Goal: Complete application form

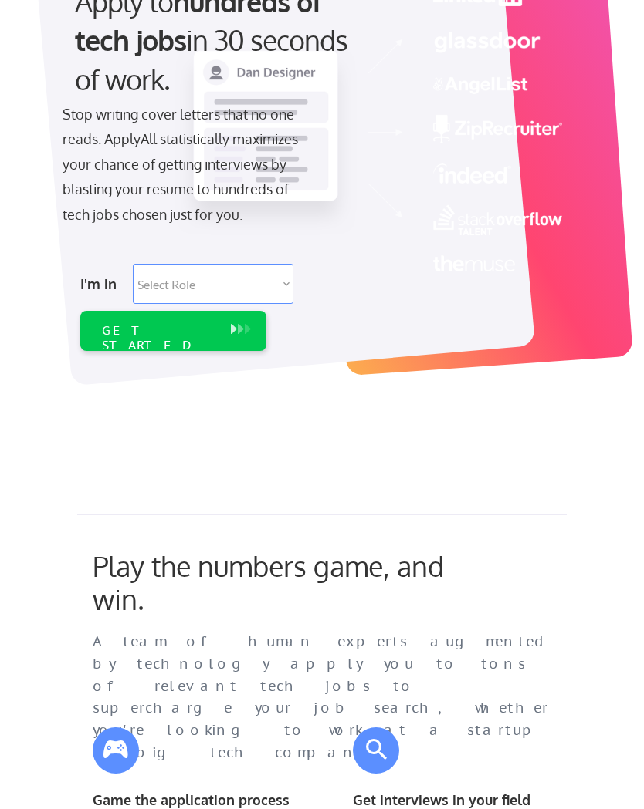
scroll to position [191, 0]
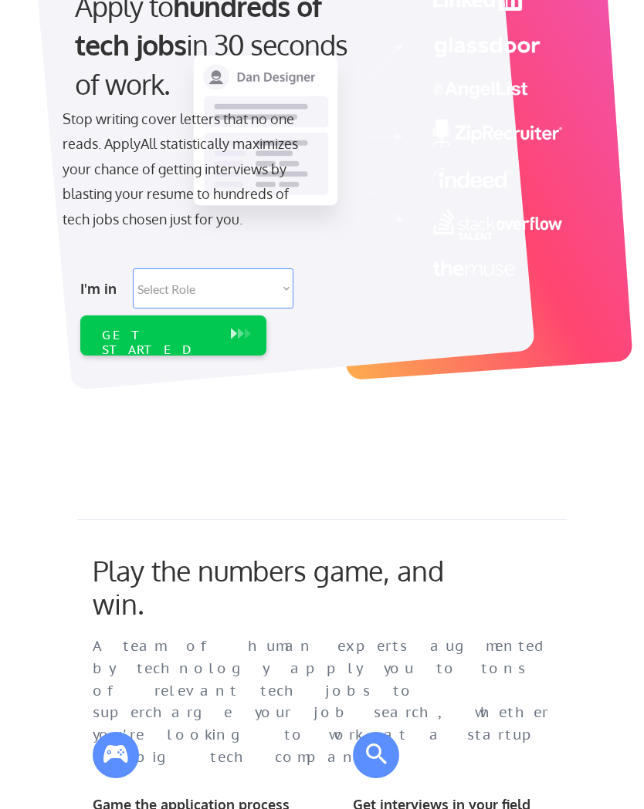
click at [160, 296] on select "Select Role Software Engineering Product Management Customer Success Sales UI/U…" at bounding box center [213, 289] width 160 height 40
select select ""hr_recruiting""
click at [164, 289] on select "Select Role Software Engineering Product Management Customer Success Sales UI/U…" at bounding box center [213, 289] width 160 height 40
select select ""technical_project_program_mgmt""
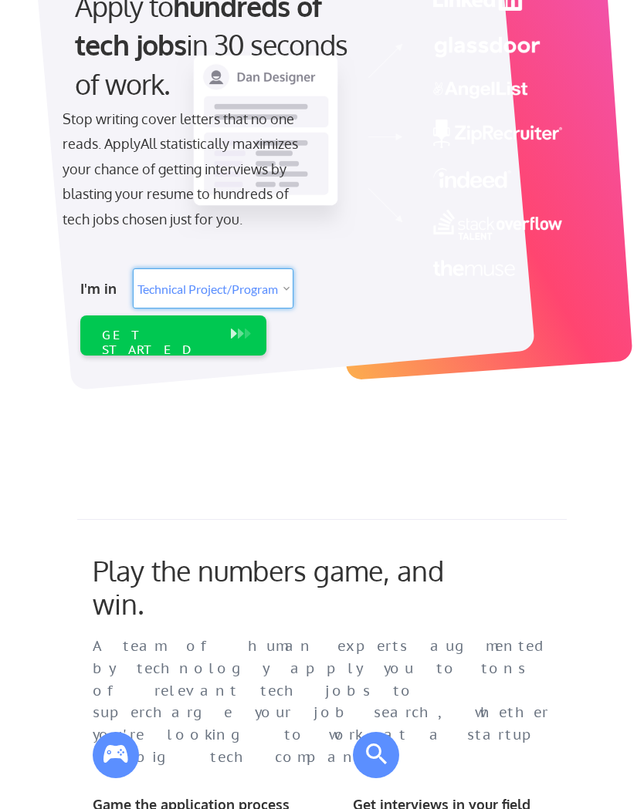
select select ""technical_project_program_mgmt""
click at [133, 328] on div "GET STARTED" at bounding box center [158, 342] width 113 height 29
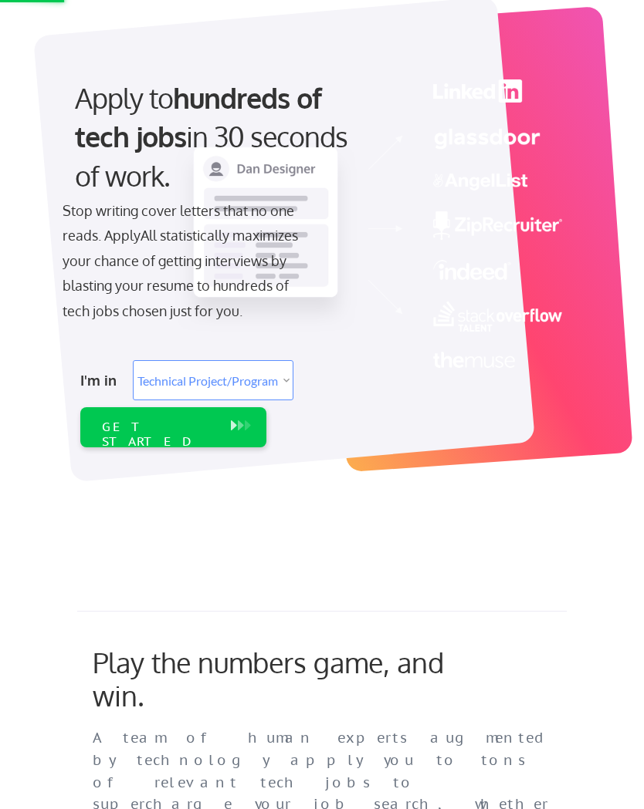
scroll to position [56, 0]
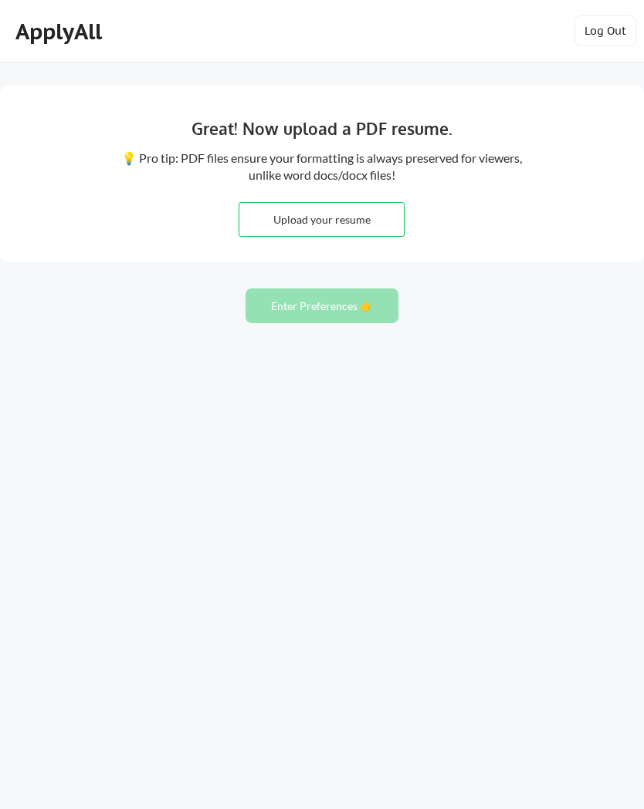
click at [321, 222] on input "file" at bounding box center [321, 219] width 164 height 33
type input "C:\fakepath\Oliver Busch CV 2025 _lang.pdf"
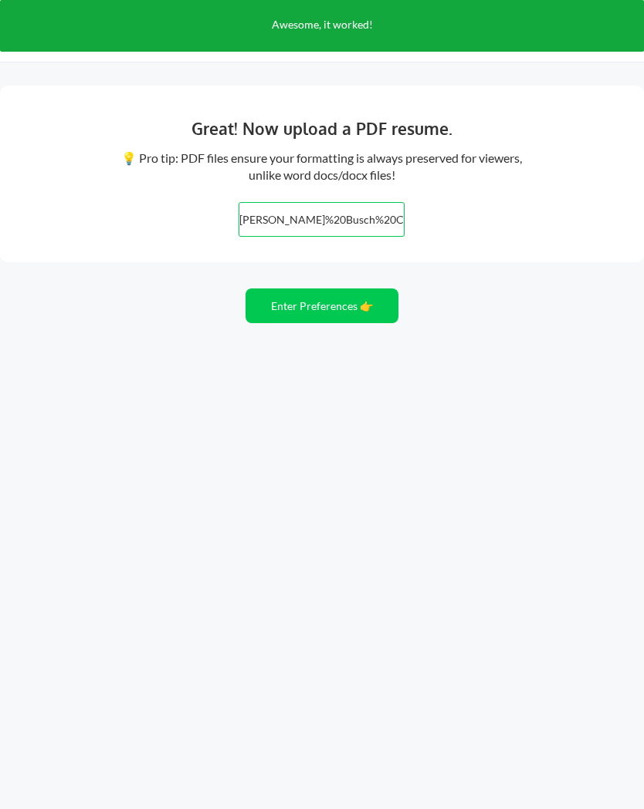
click at [292, 290] on button "Enter Preferences 👉" at bounding box center [321, 306] width 153 height 35
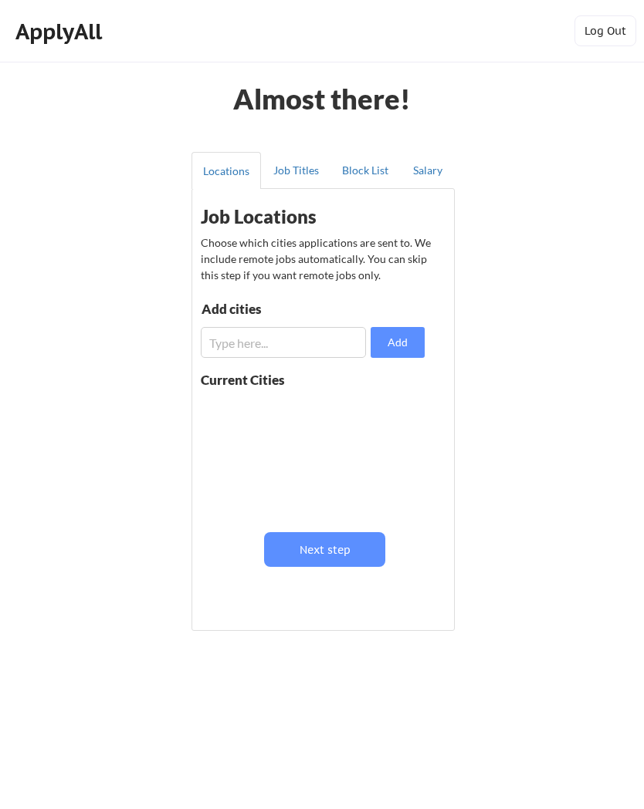
click at [230, 337] on input "input" at bounding box center [283, 342] width 165 height 31
type input "[GEOGRAPHIC_DATA]"
click at [391, 336] on button "Add" at bounding box center [397, 342] width 54 height 31
click at [286, 183] on button "Job Titles" at bounding box center [295, 170] width 69 height 37
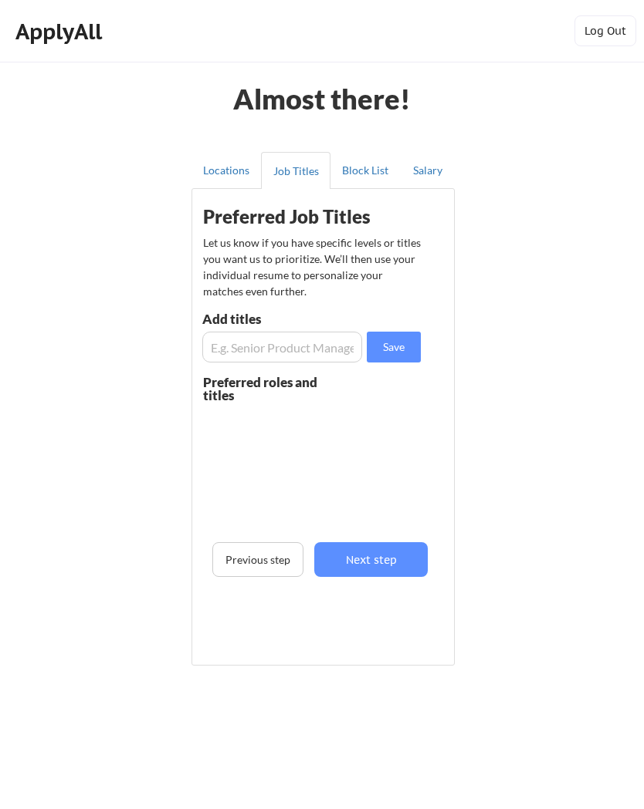
click at [242, 343] on input "input" at bounding box center [282, 347] width 160 height 31
type input "IT-Leiter"
click at [392, 348] on button "Save" at bounding box center [394, 347] width 54 height 31
click at [296, 356] on input "input" at bounding box center [282, 347] width 160 height 31
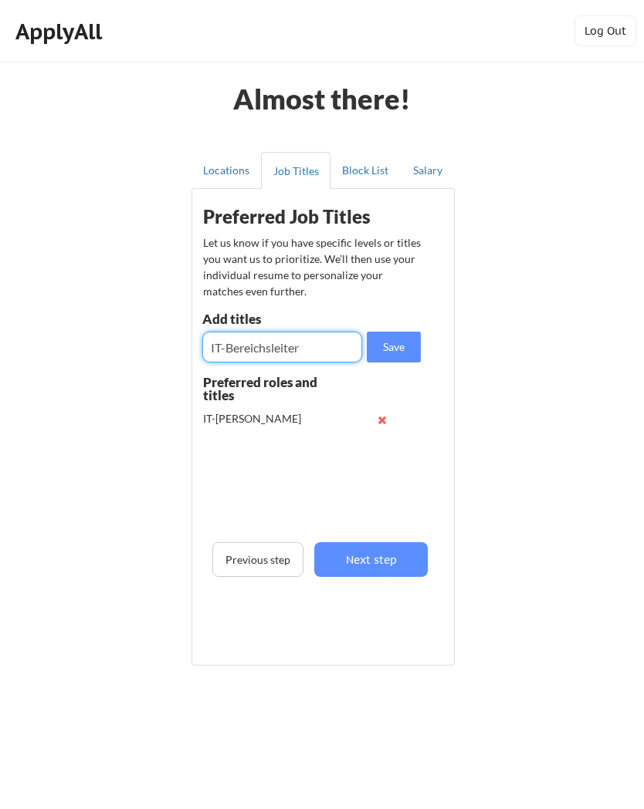
type input "IT-Bereichsleiter"
click at [403, 341] on button "Save" at bounding box center [394, 347] width 54 height 31
click at [313, 344] on input "input" at bounding box center [282, 347] width 160 height 31
type input "IT-Controller"
click at [399, 347] on button "Save" at bounding box center [394, 347] width 54 height 31
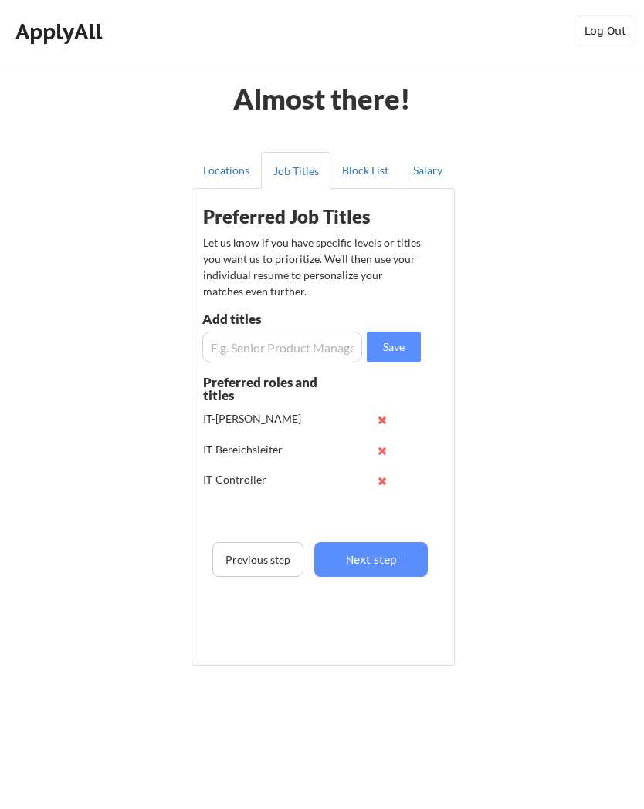
click at [302, 359] on input "input" at bounding box center [282, 347] width 160 height 31
type input "IT-Manager"
click at [404, 340] on button "Save" at bounding box center [394, 347] width 54 height 31
click at [367, 174] on button "Block List" at bounding box center [364, 170] width 69 height 37
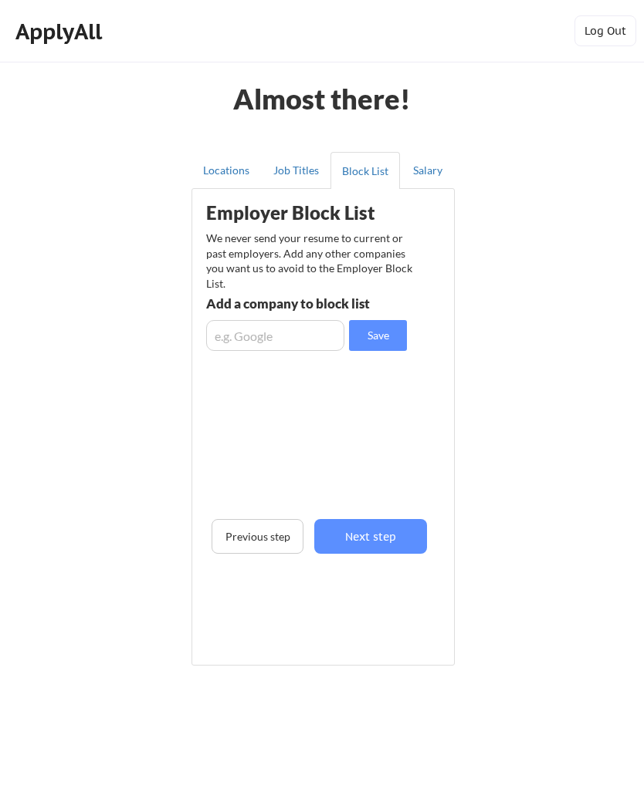
click at [316, 336] on input "input" at bounding box center [275, 335] width 138 height 31
type input "M"
type input "msg services"
click at [383, 336] on button "Save" at bounding box center [378, 335] width 58 height 31
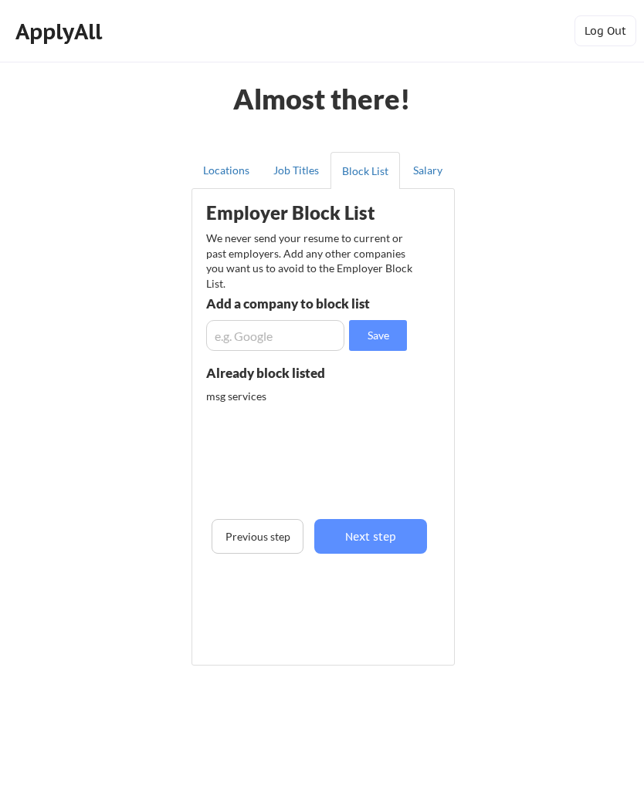
click at [302, 341] on input "input" at bounding box center [275, 335] width 138 height 31
type input "Msg systems"
click at [377, 345] on button "Save" at bounding box center [378, 335] width 58 height 31
click at [437, 170] on button "Salary" at bounding box center [427, 170] width 55 height 37
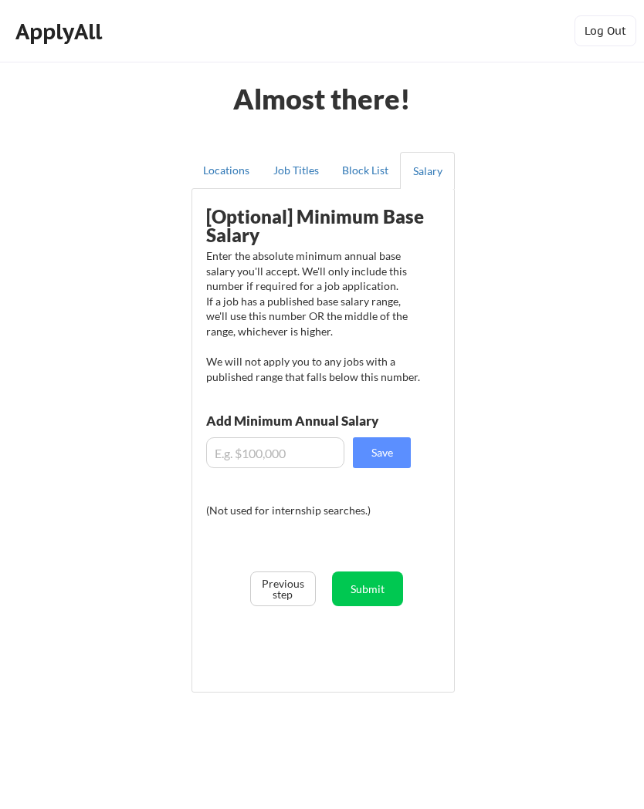
click at [236, 450] on input "input" at bounding box center [275, 453] width 138 height 31
type input "$90,000"
click at [109, 410] on div "Almost there! Locations Job Titles Block List Salary Employer Block List We nev…" at bounding box center [322, 417] width 644 height 834
click at [377, 452] on button "Save" at bounding box center [382, 453] width 58 height 31
click at [204, 165] on button "Locations" at bounding box center [225, 170] width 69 height 37
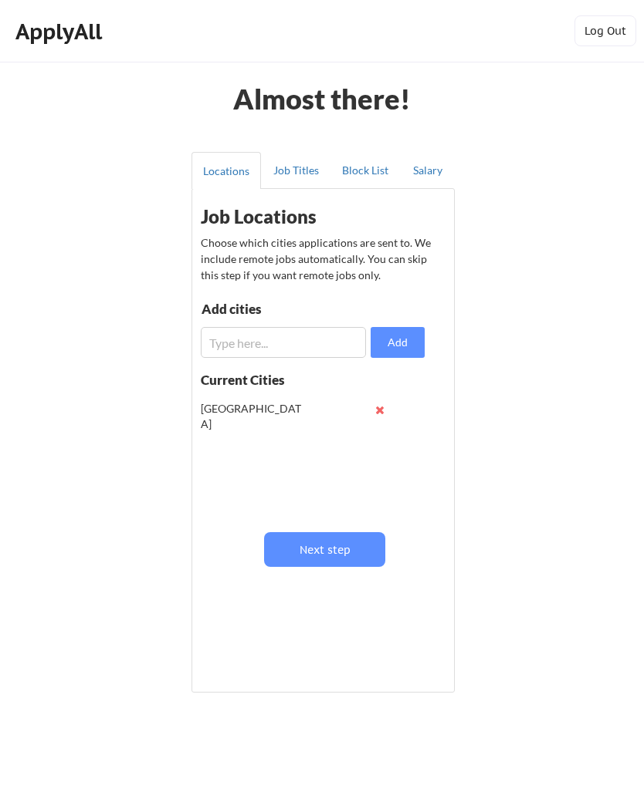
click at [293, 165] on button "Job Titles" at bounding box center [295, 170] width 69 height 37
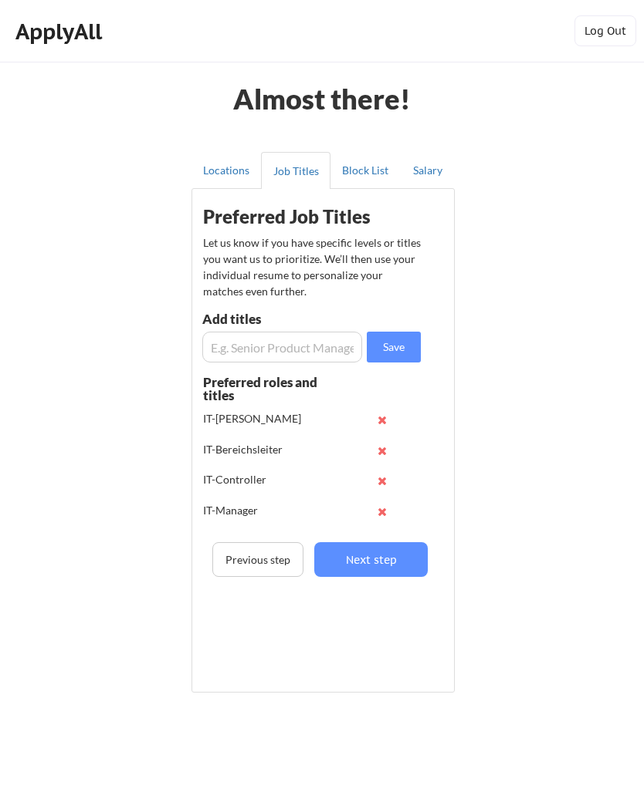
click at [236, 356] on input "input" at bounding box center [282, 347] width 160 height 31
type input "S"
type input "IT-Projekt Manager"
click at [407, 349] on button "Save" at bounding box center [394, 347] width 54 height 31
click at [312, 346] on input "input" at bounding box center [282, 347] width 160 height 31
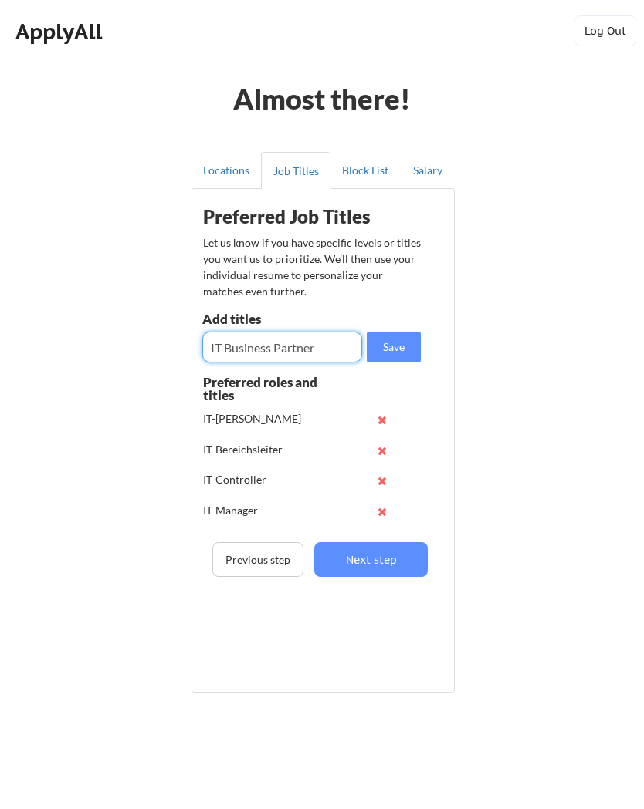
type input "IT Business Partner"
click at [411, 353] on button "Save" at bounding box center [394, 347] width 54 height 31
click at [390, 556] on button "Next step" at bounding box center [370, 559] width 113 height 35
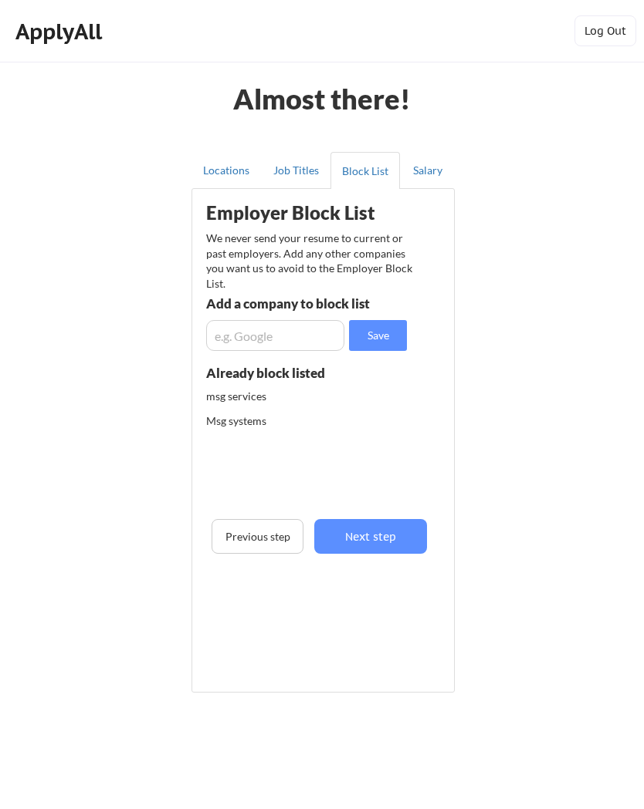
click at [261, 538] on button "Previous step" at bounding box center [256, 536] width 91 height 35
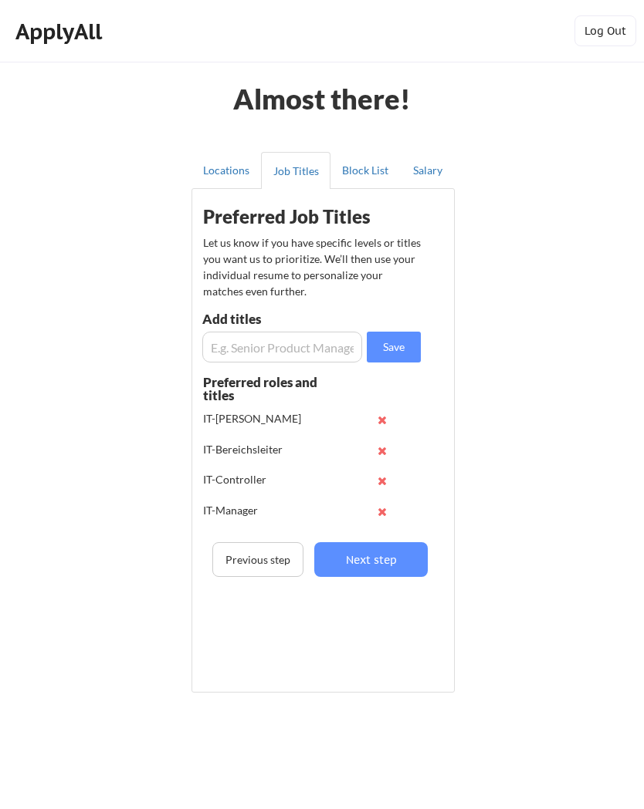
click at [288, 346] on input "input" at bounding box center [282, 347] width 160 height 31
type input "S"
click at [606, 489] on div "Almost there! Locations Job Titles Block List Salary Employer Block List We nev…" at bounding box center [322, 417] width 644 height 834
click at [385, 571] on button "Next step" at bounding box center [370, 559] width 113 height 35
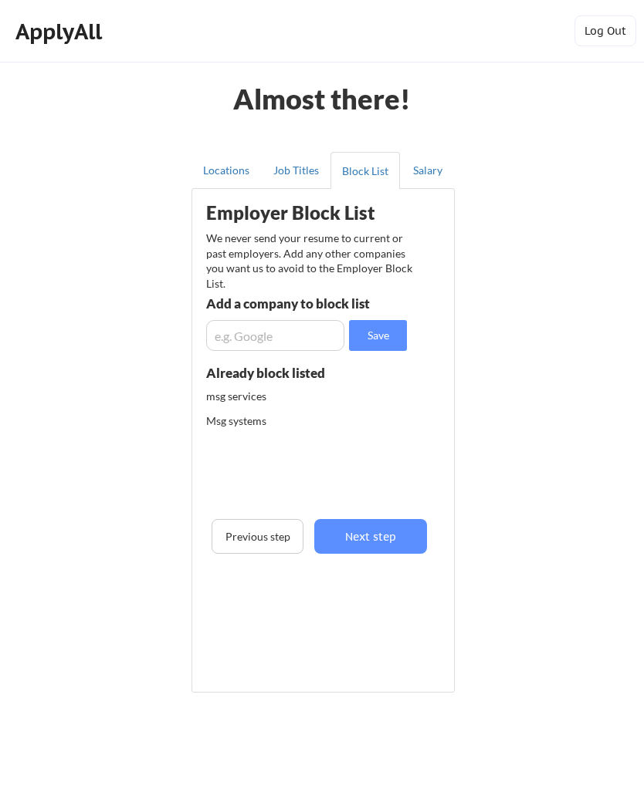
click at [235, 341] on input "input" at bounding box center [275, 335] width 138 height 31
type input "EMC"
click at [368, 335] on button "Save" at bounding box center [378, 335] width 58 height 31
click at [247, 343] on input "input" at bounding box center [275, 335] width 138 height 31
type input "SVA"
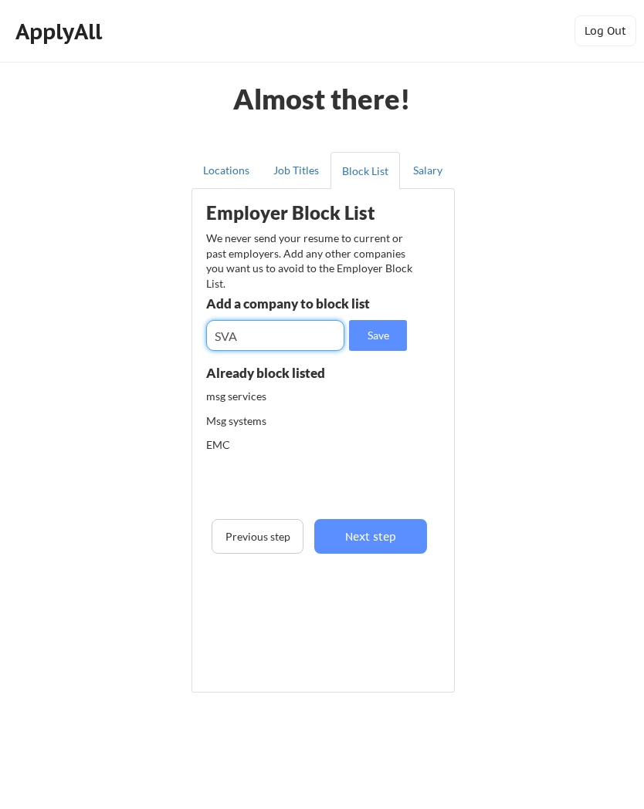
click at [366, 343] on button "Save" at bounding box center [378, 335] width 58 height 31
click at [358, 535] on button "Next step" at bounding box center [370, 536] width 113 height 35
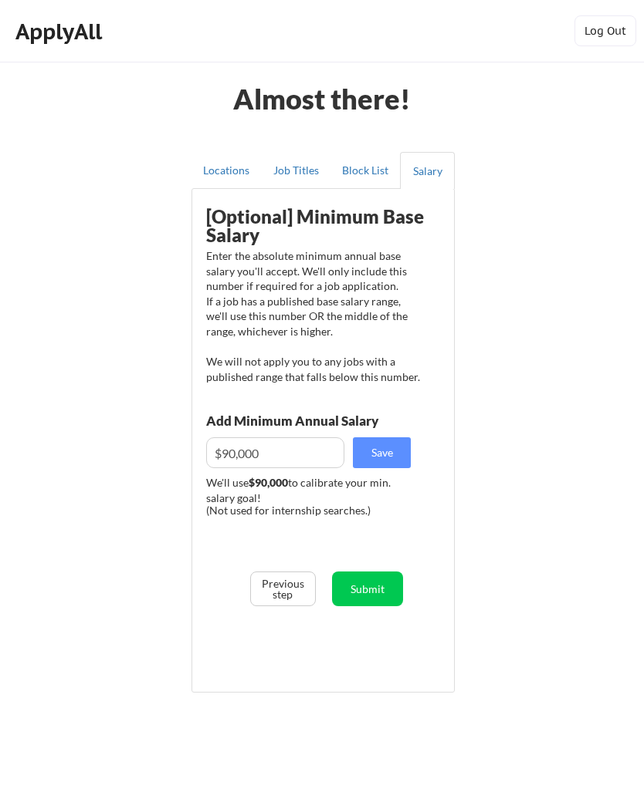
click at [365, 590] on button "Submit" at bounding box center [367, 589] width 71 height 35
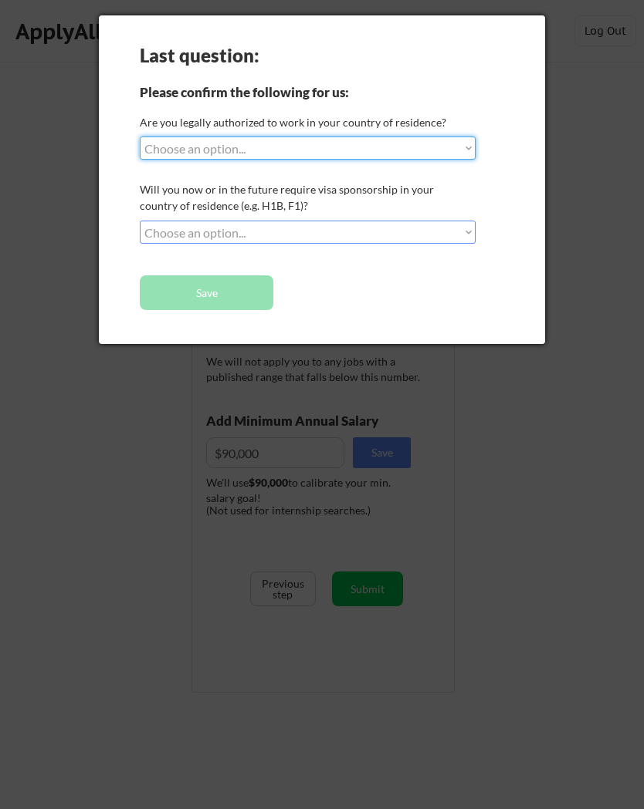
click at [191, 153] on select "Choose an option... Yes, I am a US Citizen Yes, I am a Canadian Citizen Yes, I …" at bounding box center [308, 148] width 336 height 23
click at [59, 292] on div at bounding box center [322, 404] width 644 height 809
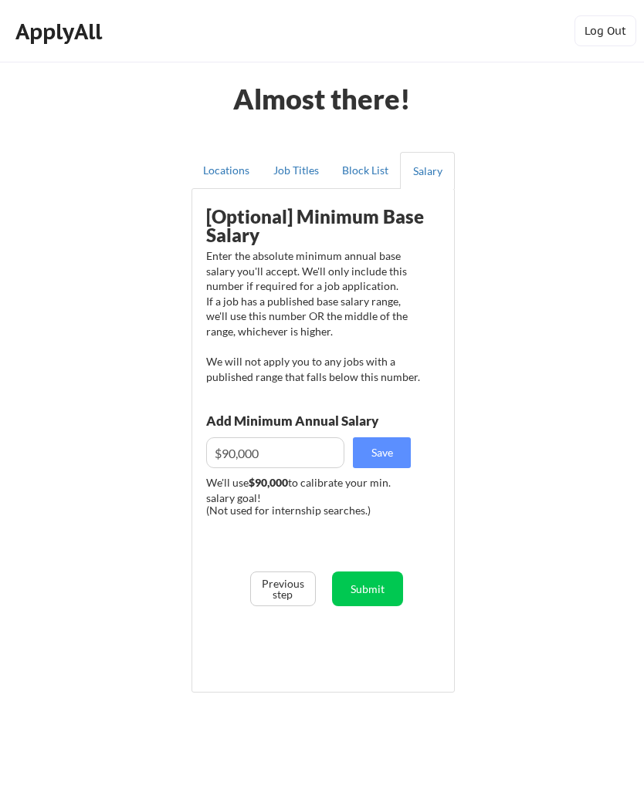
click at [56, 33] on div "ApplyAll" at bounding box center [60, 32] width 91 height 26
click at [55, 42] on div "ApplyAll" at bounding box center [60, 32] width 91 height 26
click at [365, 585] on button "Submit" at bounding box center [367, 589] width 71 height 35
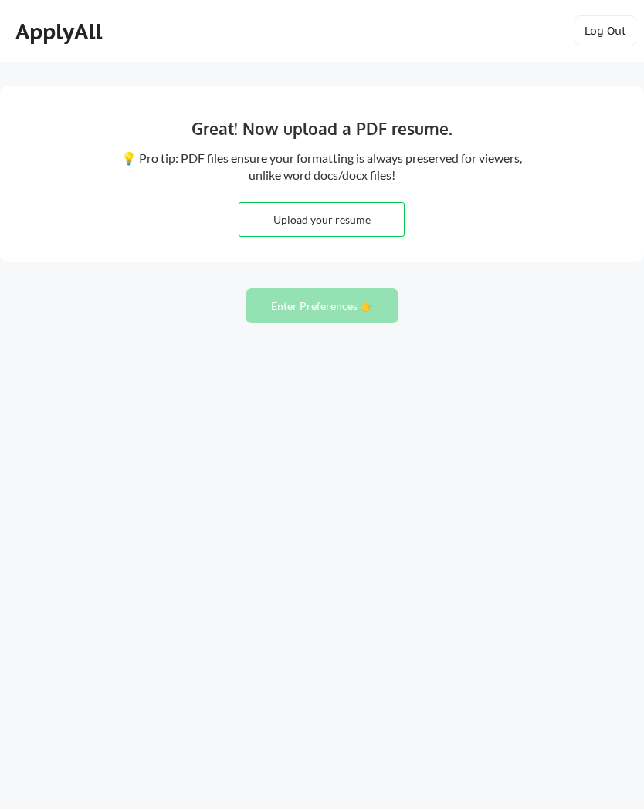
click at [56, 39] on div "ApplyAll" at bounding box center [60, 32] width 91 height 26
click at [38, 33] on div "ApplyAll" at bounding box center [60, 32] width 91 height 26
click at [25, 32] on div "ApplyAll" at bounding box center [60, 32] width 91 height 26
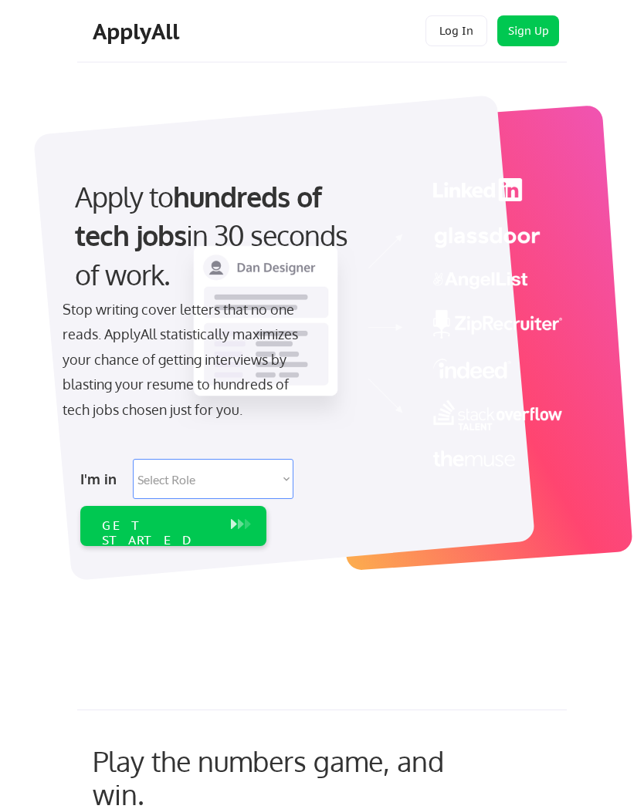
select select ""technical_project_program_mgmt""
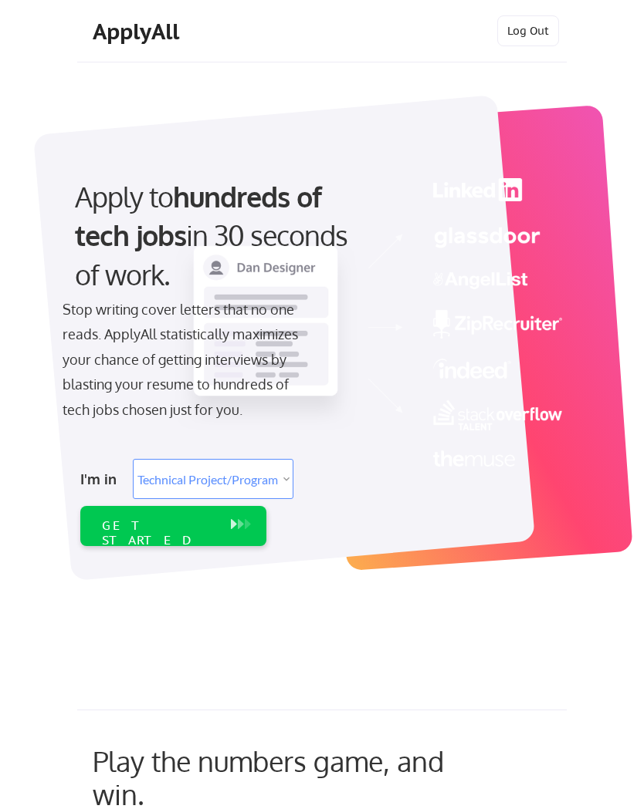
select select ""technical_project_program_mgmt""
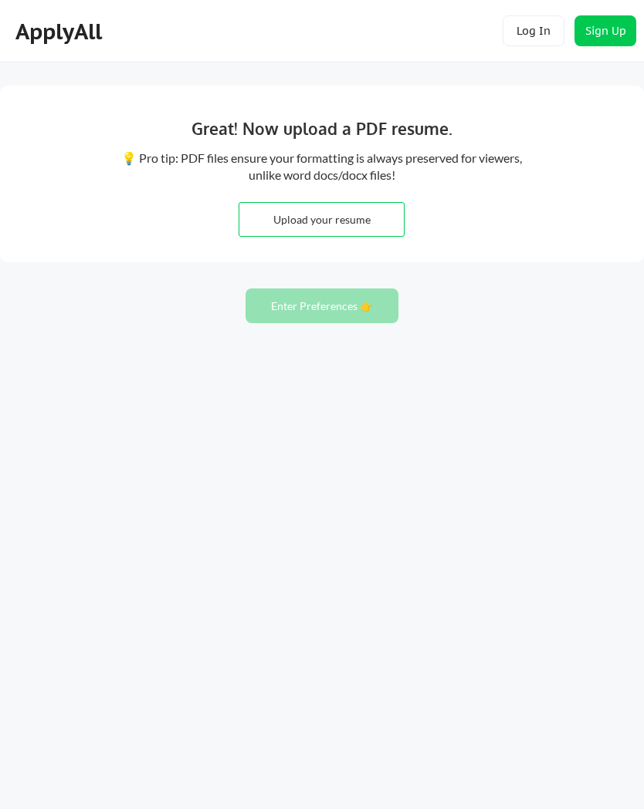
scroll to position [20, 0]
